Goal: Understand process/instructions

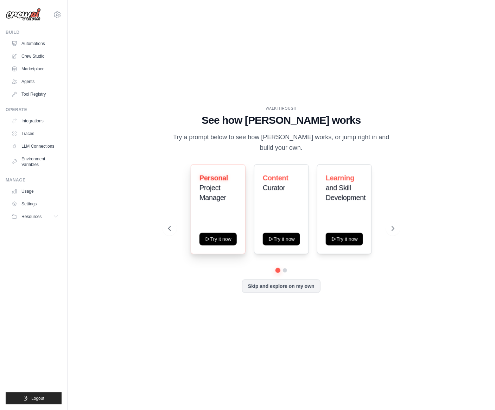
click at [216, 178] on span "Personal" at bounding box center [214, 178] width 29 height 8
click at [337, 235] on button "Try it now" at bounding box center [344, 238] width 37 height 13
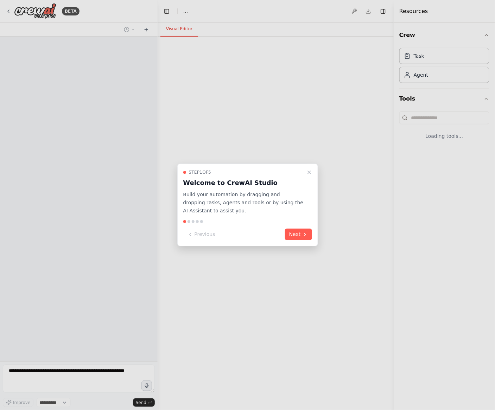
select select "****"
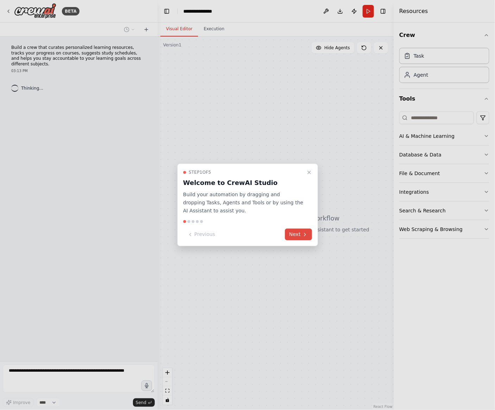
click at [300, 235] on button "Next" at bounding box center [298, 235] width 27 height 12
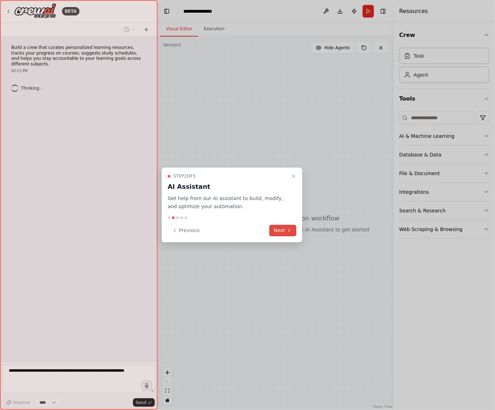
click at [288, 228] on icon at bounding box center [290, 231] width 6 height 6
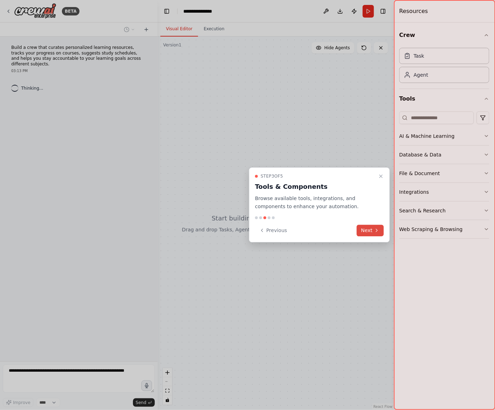
click at [370, 227] on button "Next" at bounding box center [370, 231] width 27 height 12
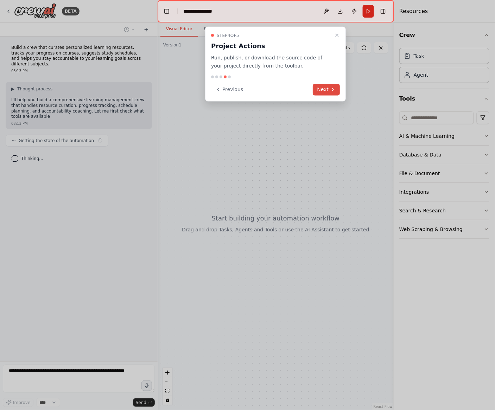
click at [322, 88] on button "Next" at bounding box center [326, 90] width 27 height 12
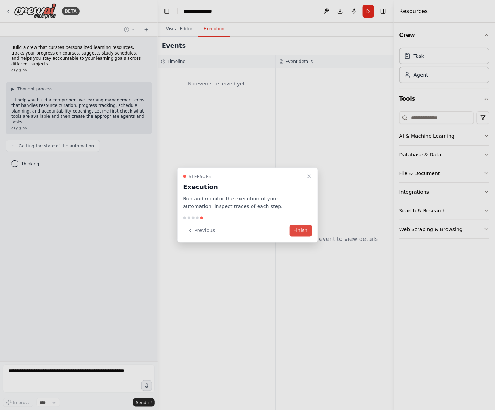
click at [298, 229] on button "Finish" at bounding box center [301, 231] width 23 height 12
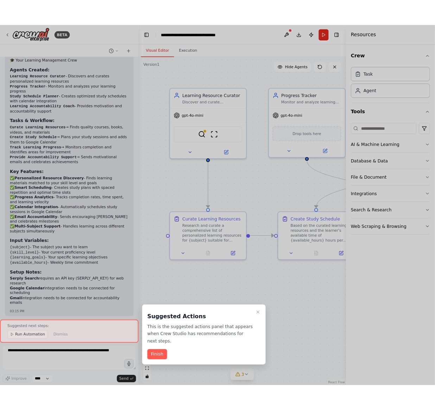
scroll to position [525, 0]
